Goal: Task Accomplishment & Management: Manage account settings

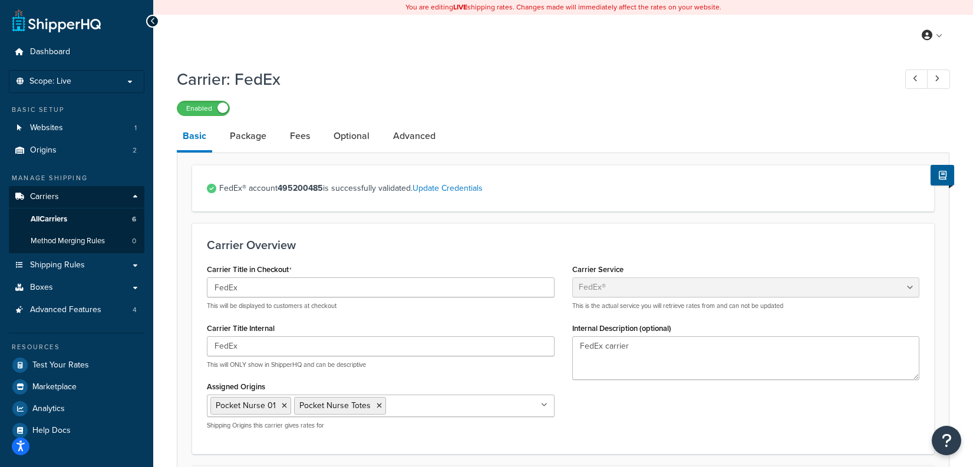
select select "fedEx"
select select "REGULAR_PICKUP"
select select "YOUR_PACKAGING"
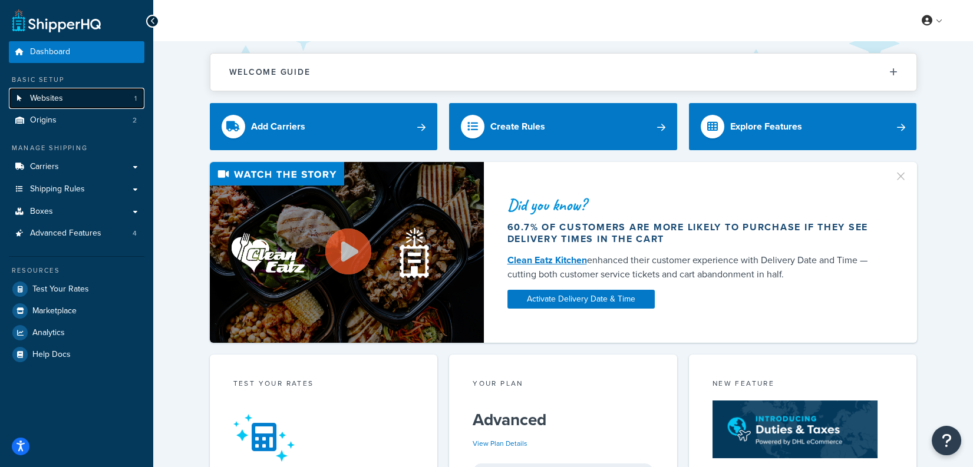
click at [106, 101] on link "Websites 1" at bounding box center [76, 99] width 135 height 22
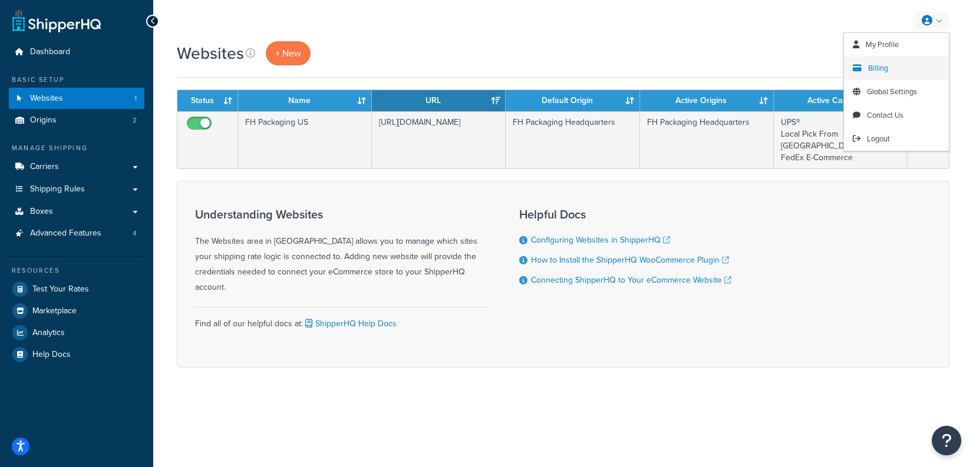
click at [863, 65] on link "Billing" at bounding box center [896, 69] width 105 height 24
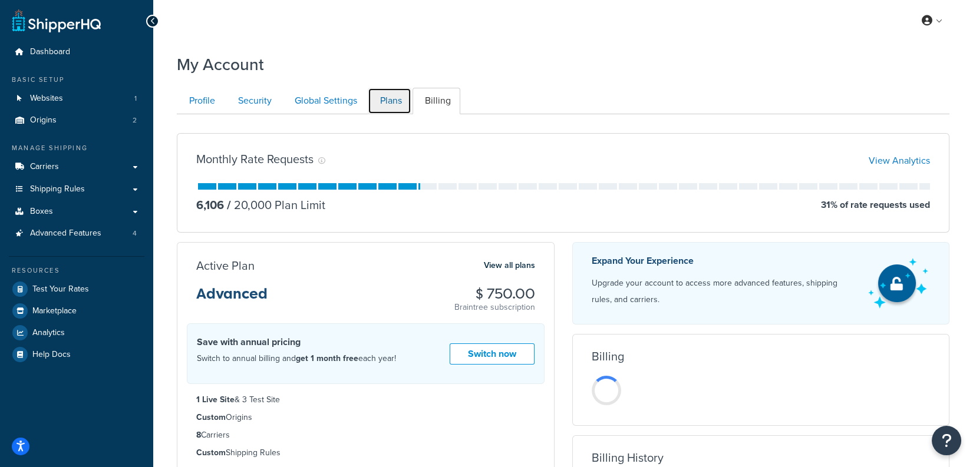
click at [398, 98] on link "Plans" at bounding box center [390, 101] width 44 height 27
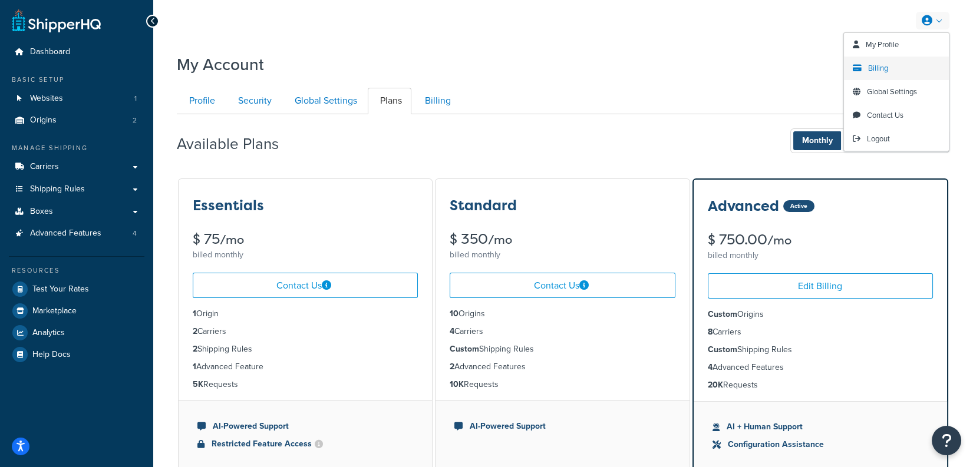
click at [890, 68] on link "Billing" at bounding box center [896, 69] width 105 height 24
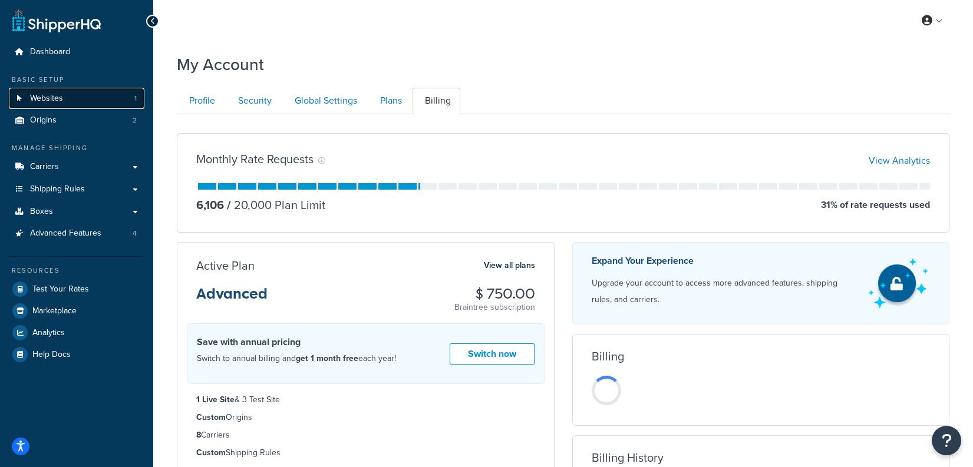
click at [113, 104] on link "Websites 1" at bounding box center [76, 99] width 135 height 22
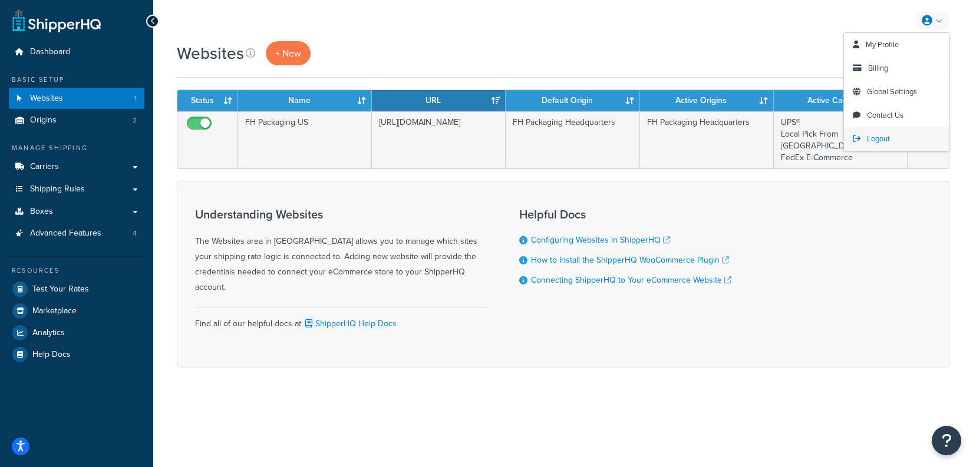
click at [875, 144] on link "Logout" at bounding box center [896, 139] width 105 height 24
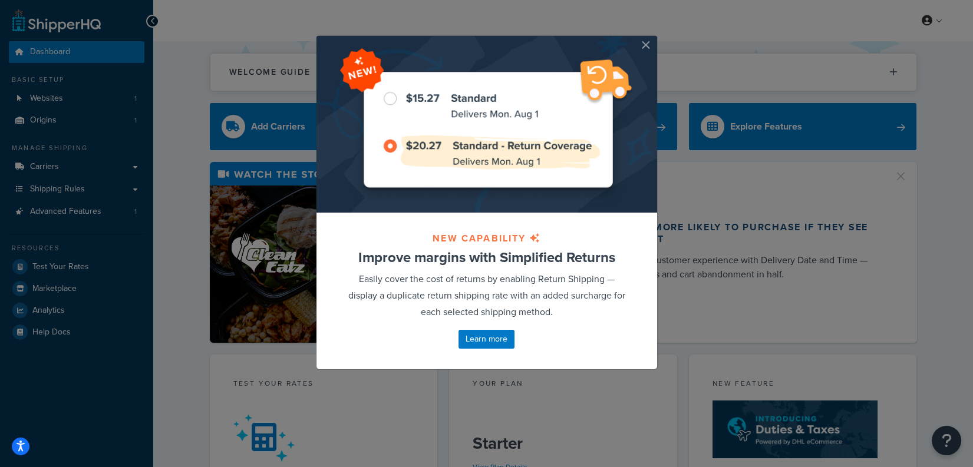
click at [654, 39] on button "button" at bounding box center [655, 37] width 3 height 3
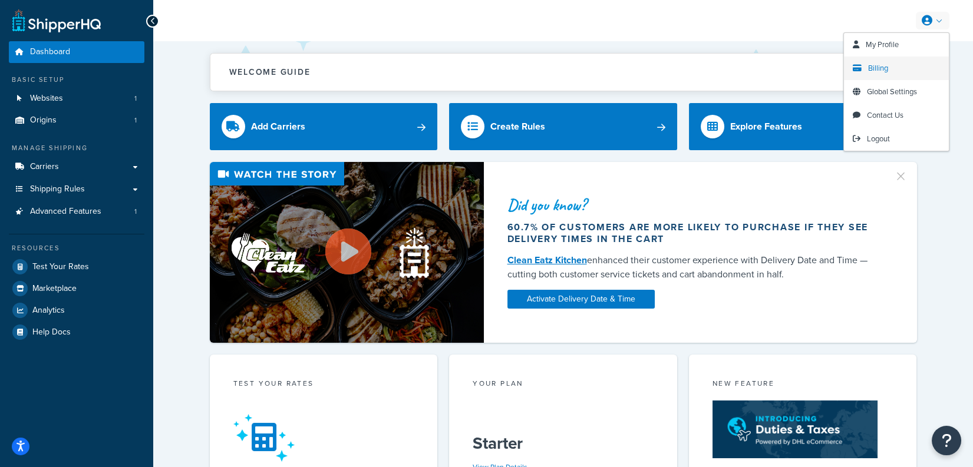
click at [882, 63] on span "Billing" at bounding box center [878, 67] width 20 height 11
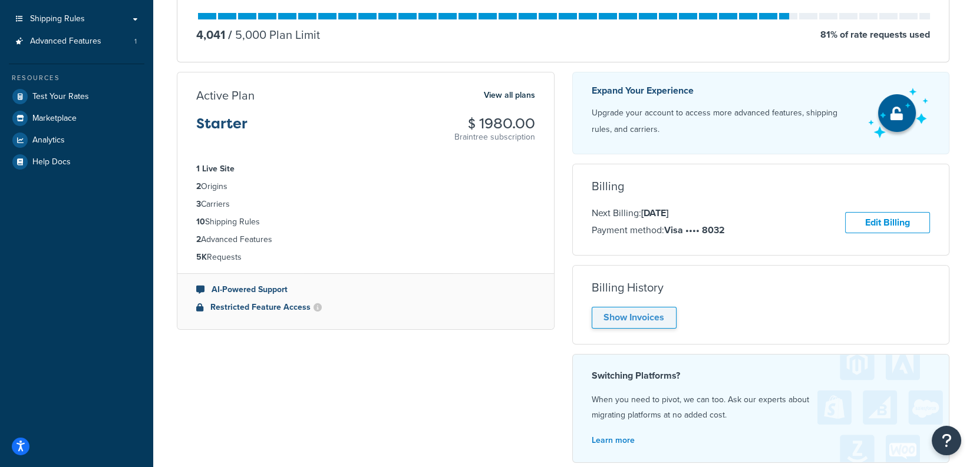
scroll to position [171, 0]
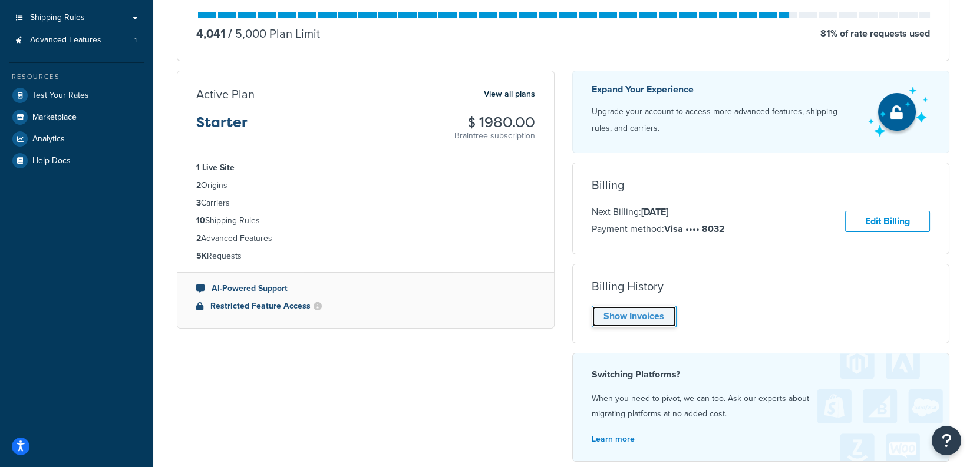
click at [672, 323] on link "Show Invoices" at bounding box center [633, 317] width 85 height 22
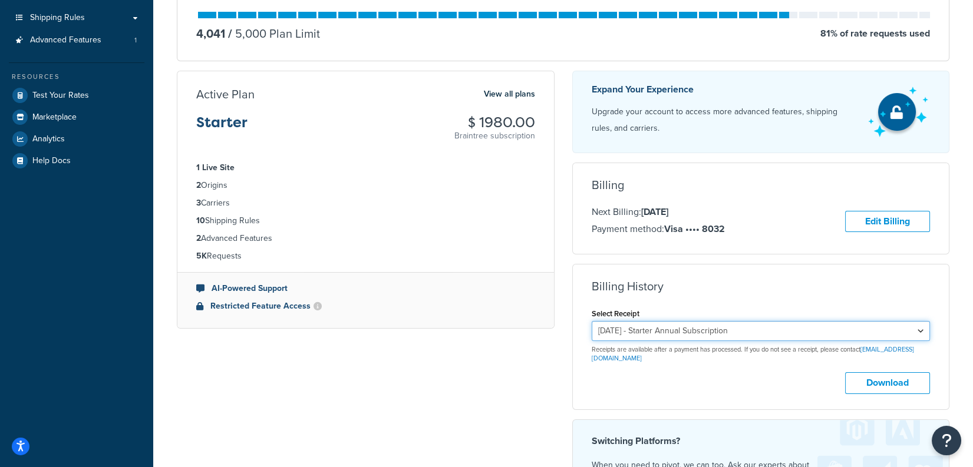
click at [699, 328] on select "October 12, 2024 - Starter Annual Subscription October 12, 2023 - Starter Annua…" at bounding box center [760, 331] width 339 height 20
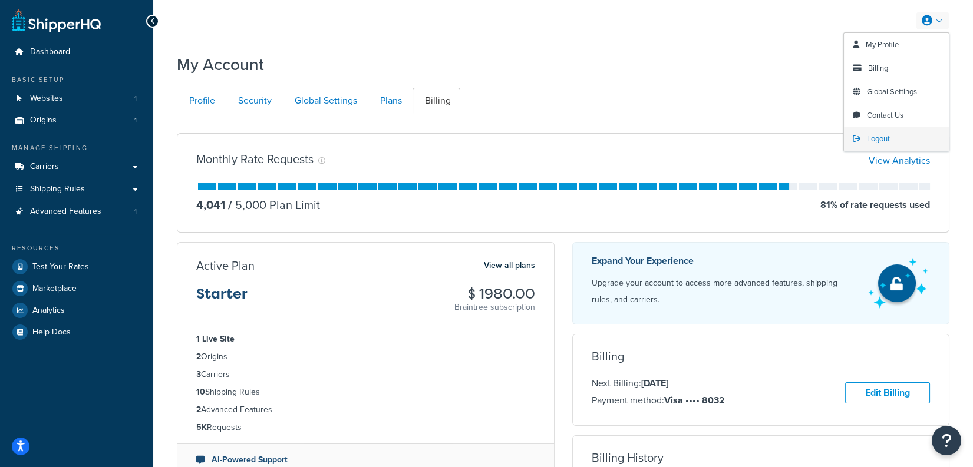
click at [874, 138] on span "Logout" at bounding box center [878, 138] width 23 height 11
